Goal: Information Seeking & Learning: Learn about a topic

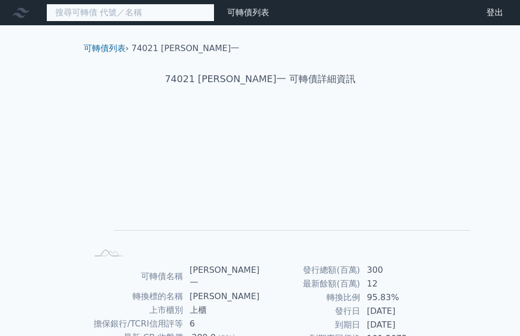
click at [58, 6] on input at bounding box center [130, 13] width 168 height 18
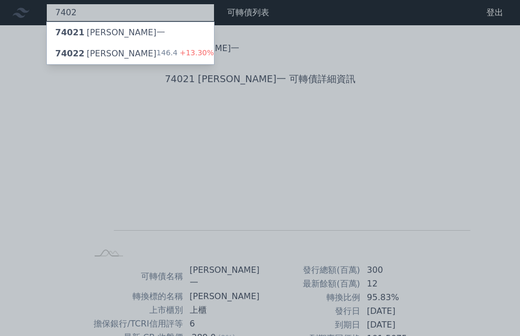
type input "7402"
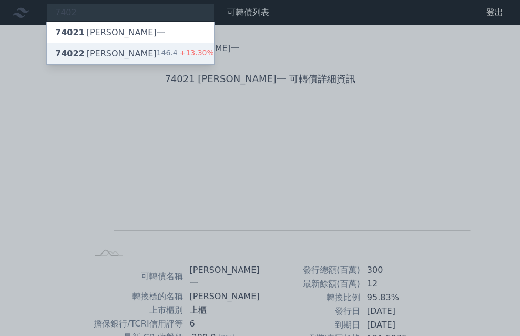
click at [64, 48] on div "74022 [PERSON_NAME]" at bounding box center [106, 53] width 102 height 13
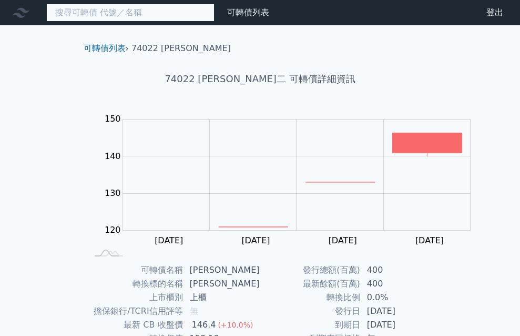
click at [80, 12] on input at bounding box center [130, 13] width 168 height 18
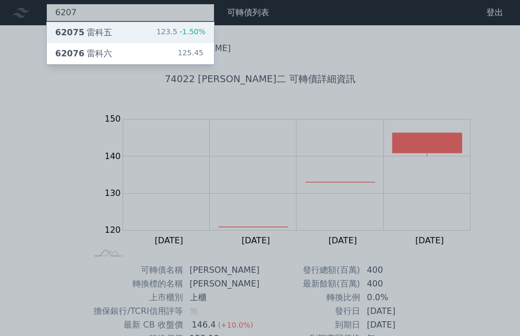
type input "6207"
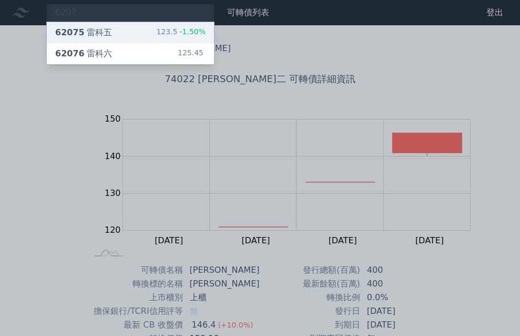
click at [79, 32] on div "62075 雷科五" at bounding box center [83, 32] width 57 height 13
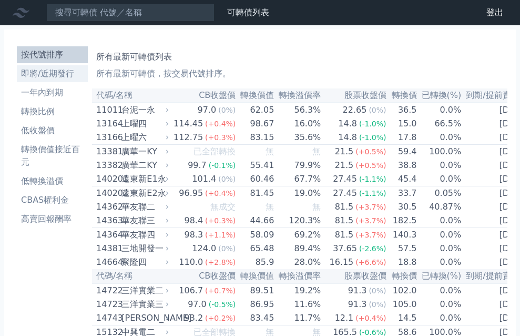
click at [23, 67] on li "即將/近期發行" at bounding box center [52, 73] width 71 height 13
